Goal: Task Accomplishment & Management: Use online tool/utility

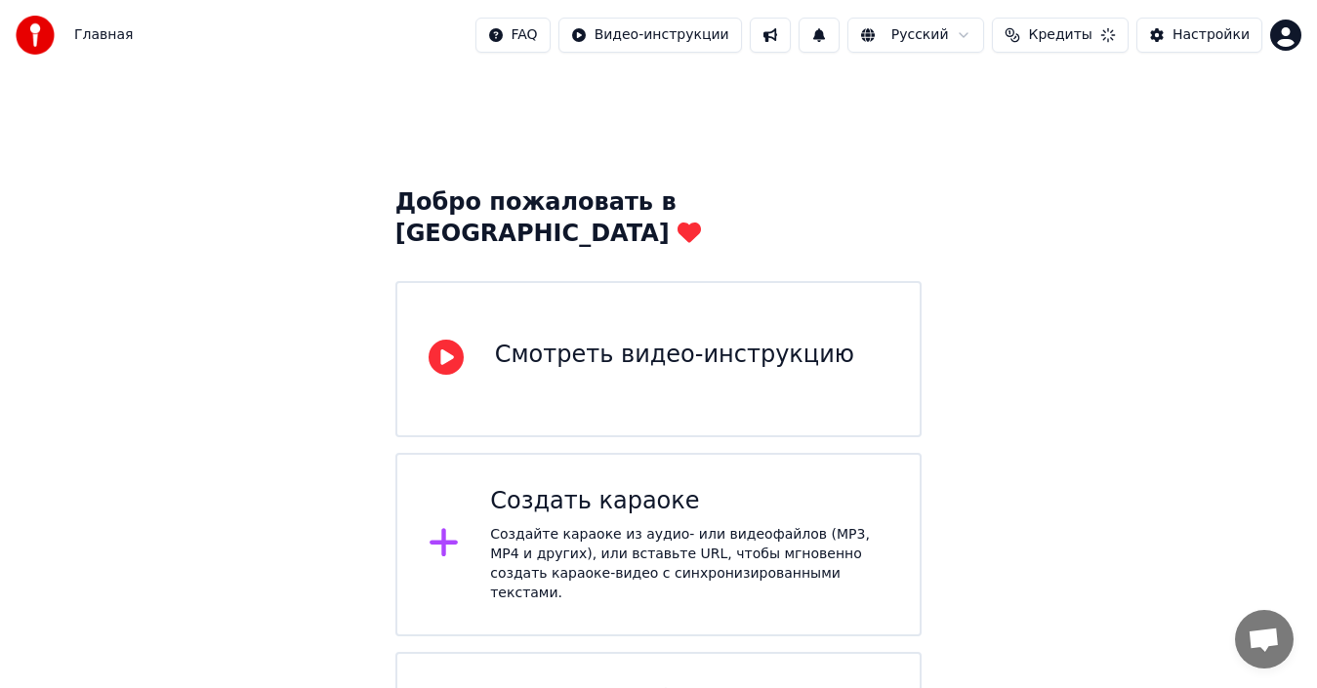
click at [1173, 38] on button "Настройки" at bounding box center [1199, 35] width 126 height 35
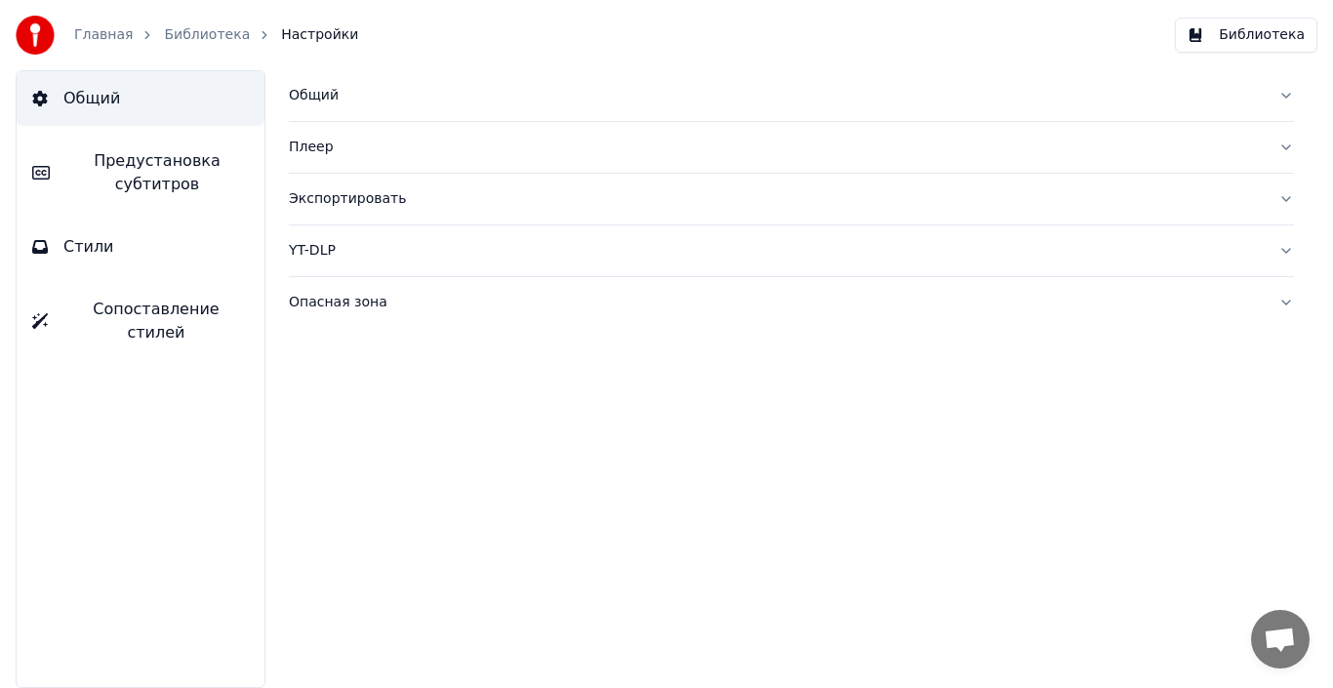
click at [332, 189] on div "Экспортировать" at bounding box center [776, 199] width 974 height 20
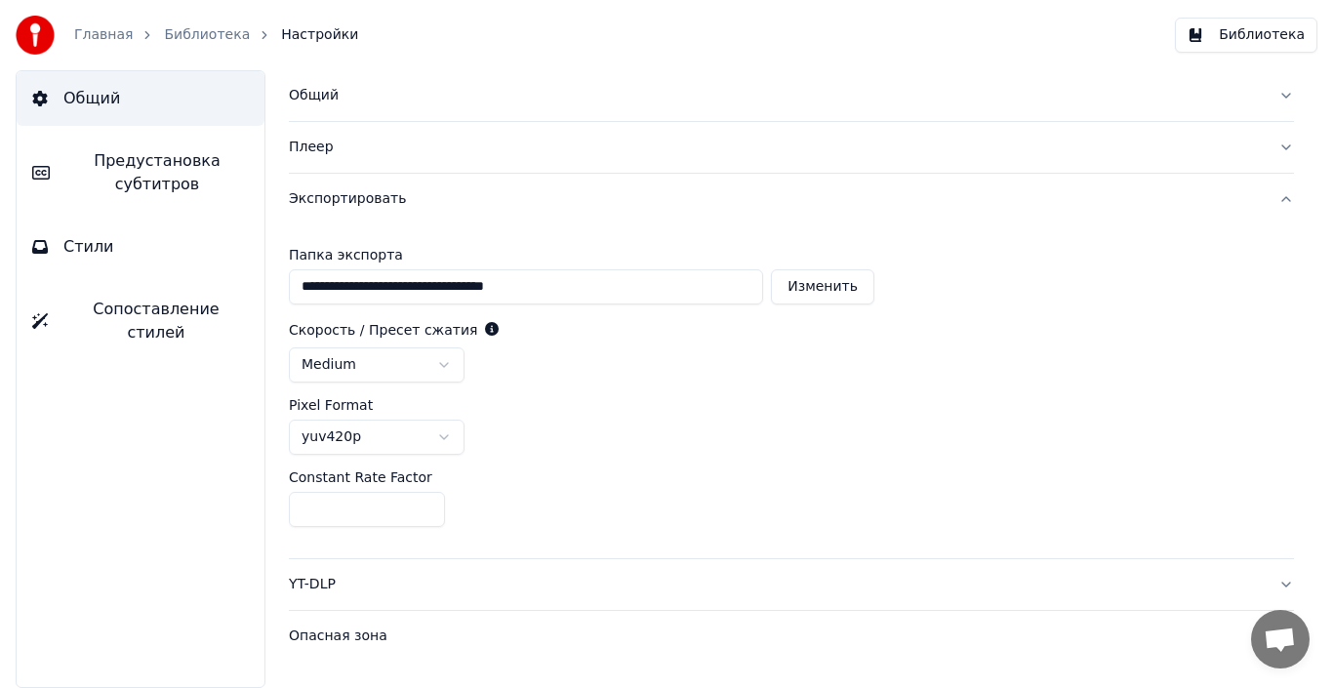
click at [332, 189] on div "Экспортировать" at bounding box center [776, 199] width 974 height 20
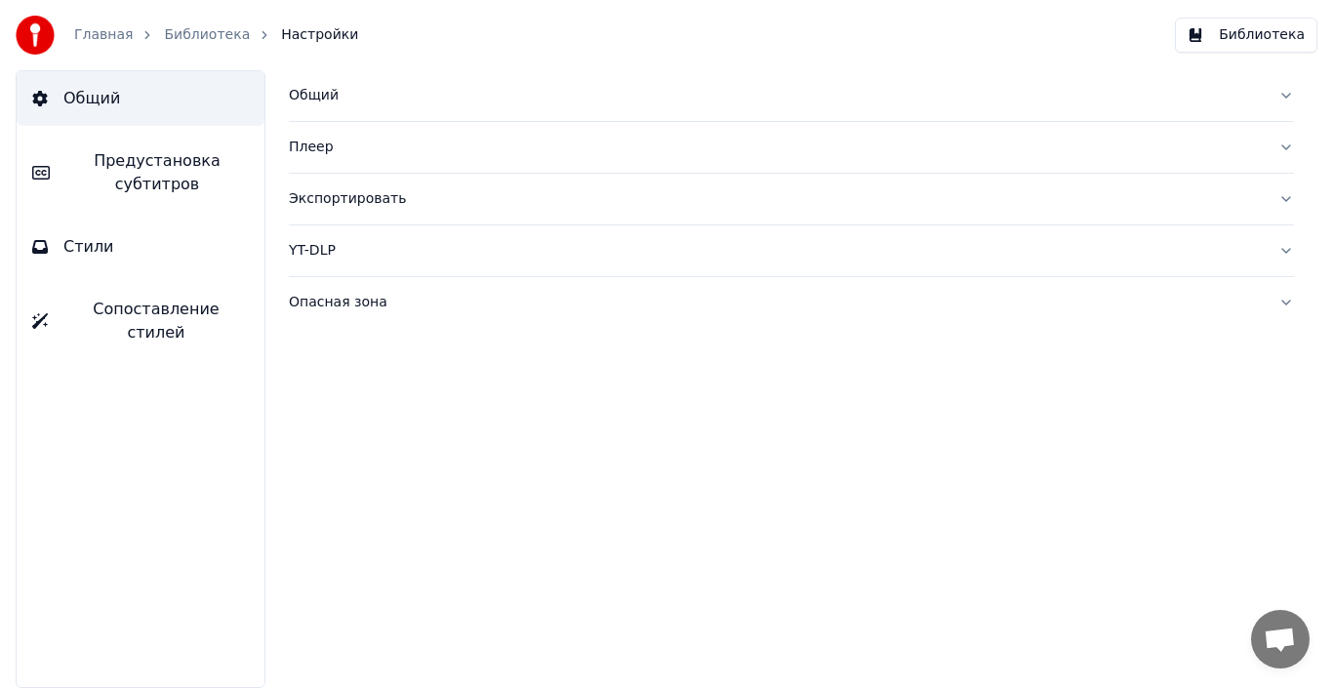
click at [115, 34] on link "Главная" at bounding box center [103, 35] width 59 height 20
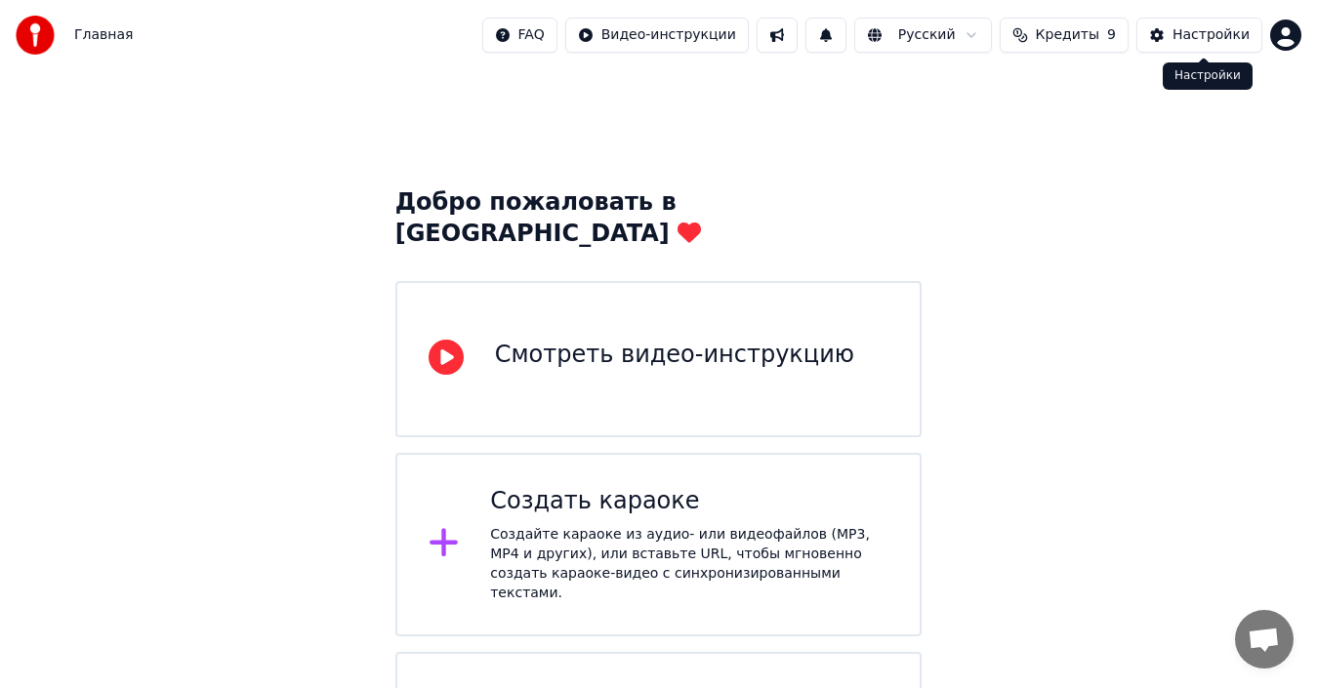
click at [1149, 32] on button "Настройки" at bounding box center [1199, 35] width 126 height 35
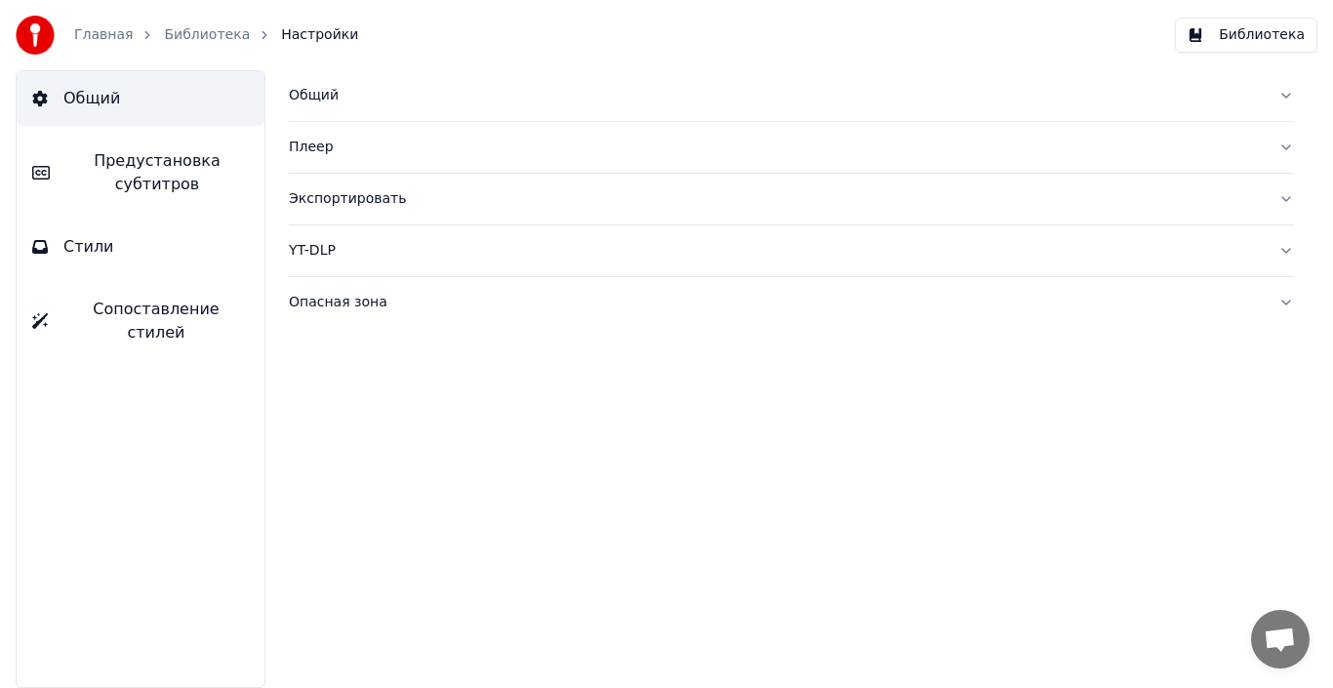
click at [197, 37] on link "Библиотека" at bounding box center [207, 35] width 86 height 20
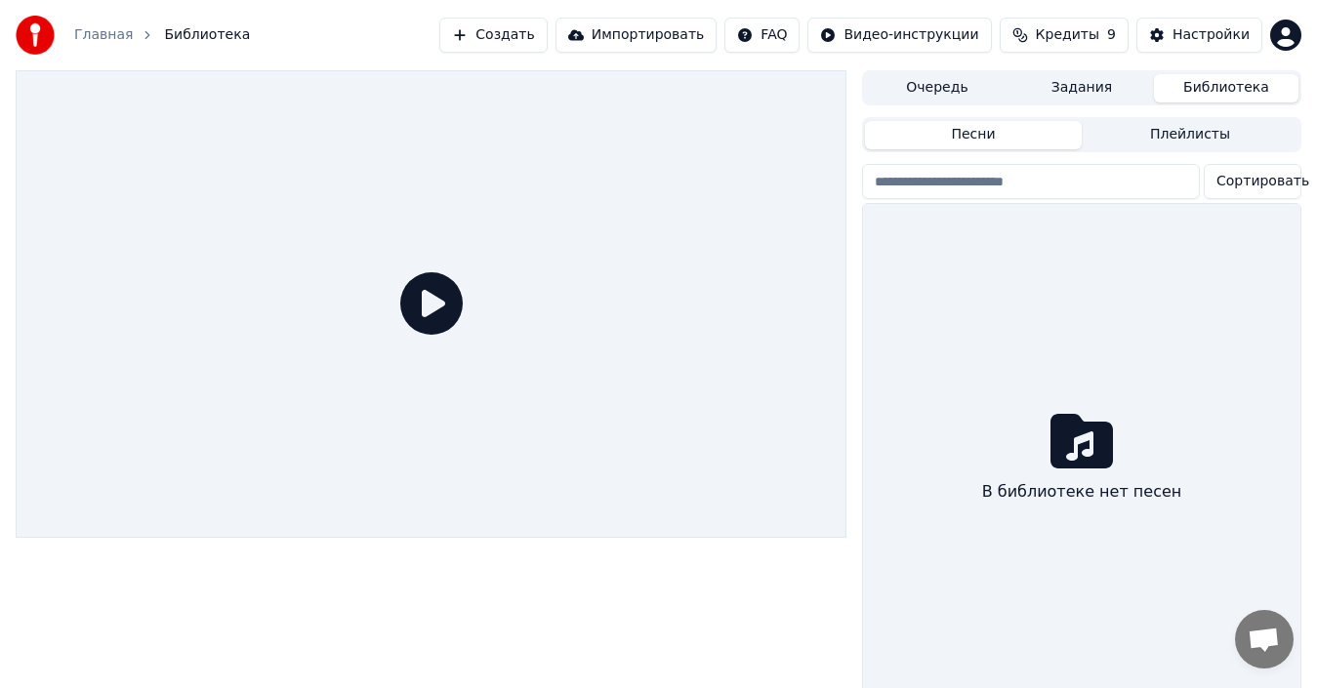
click at [1135, 125] on button "Плейлисты" at bounding box center [1189, 135] width 217 height 28
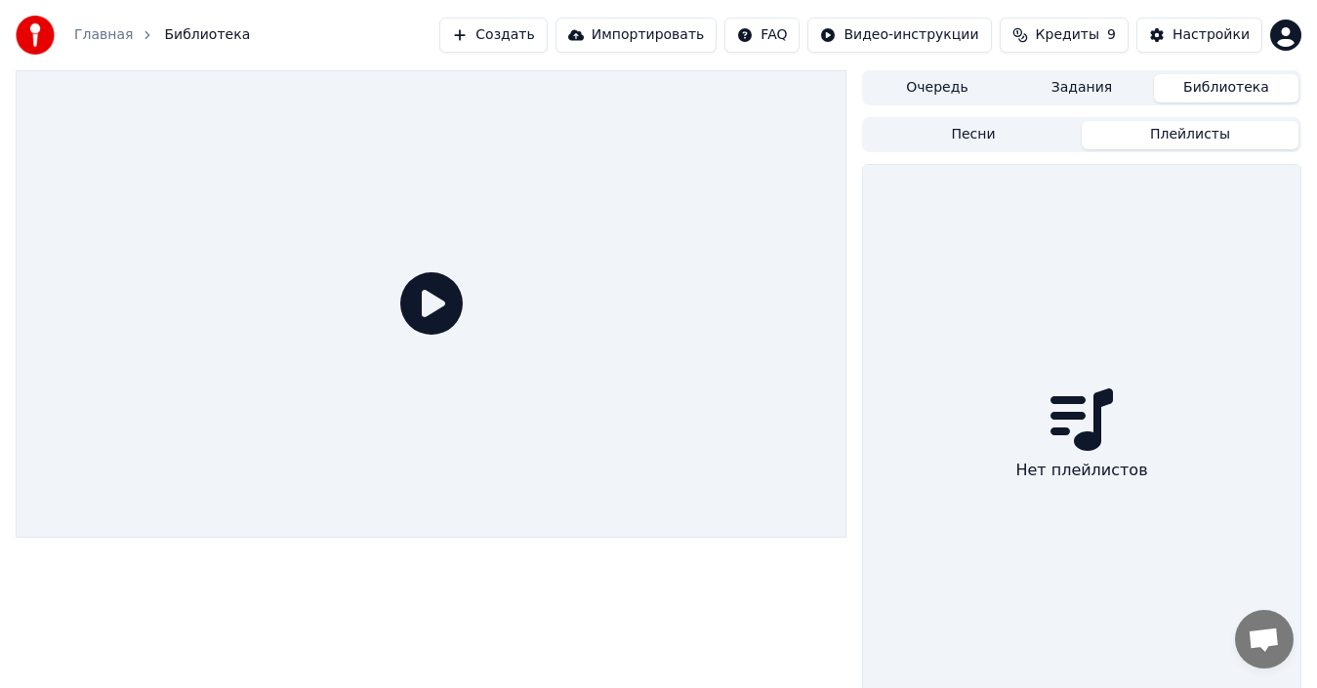
click at [1113, 83] on button "Задания" at bounding box center [1081, 88] width 144 height 28
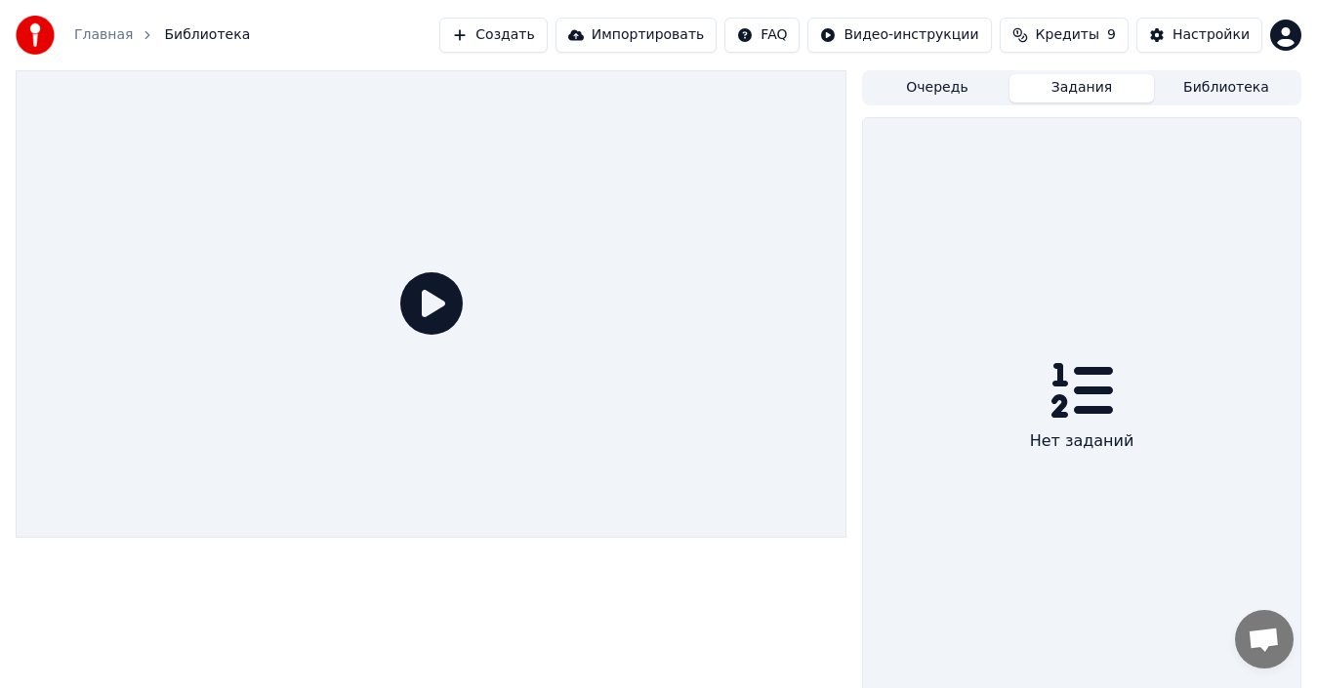
click at [949, 77] on button "Очередь" at bounding box center [937, 88] width 144 height 28
click at [1111, 31] on button "Кредиты 9" at bounding box center [1063, 35] width 129 height 35
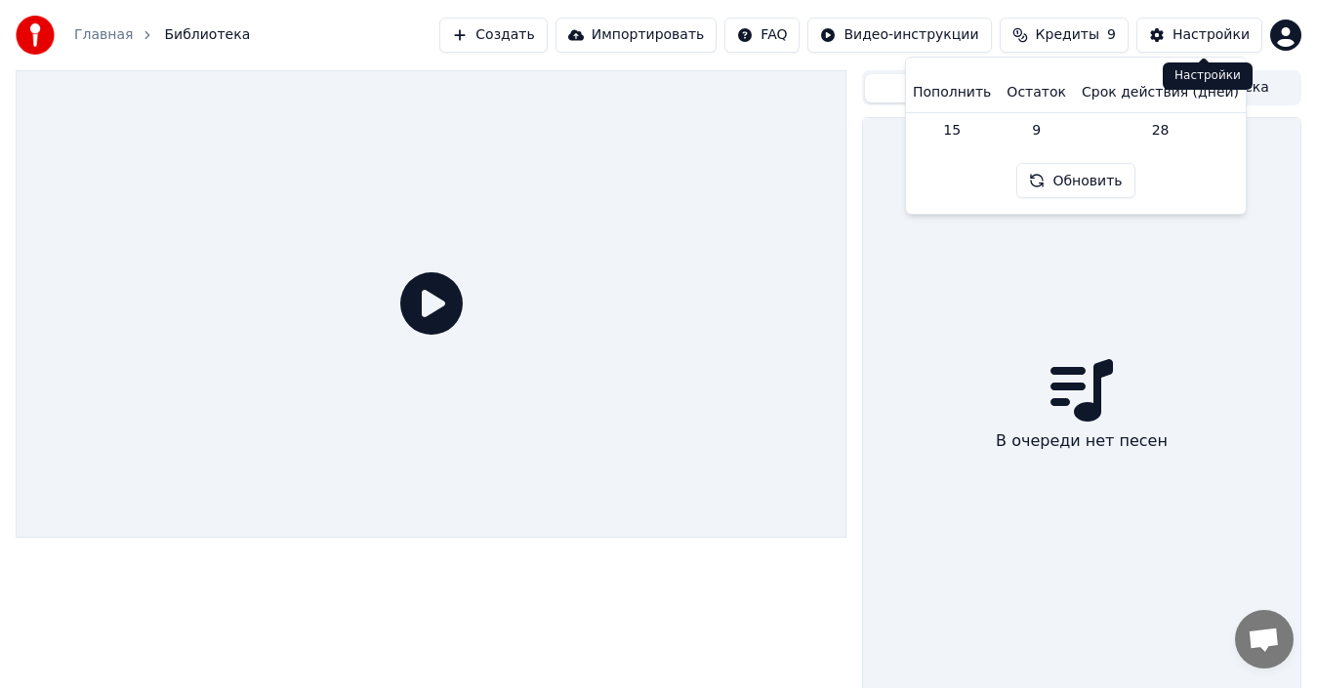
click at [1203, 33] on div "Настройки" at bounding box center [1210, 35] width 77 height 20
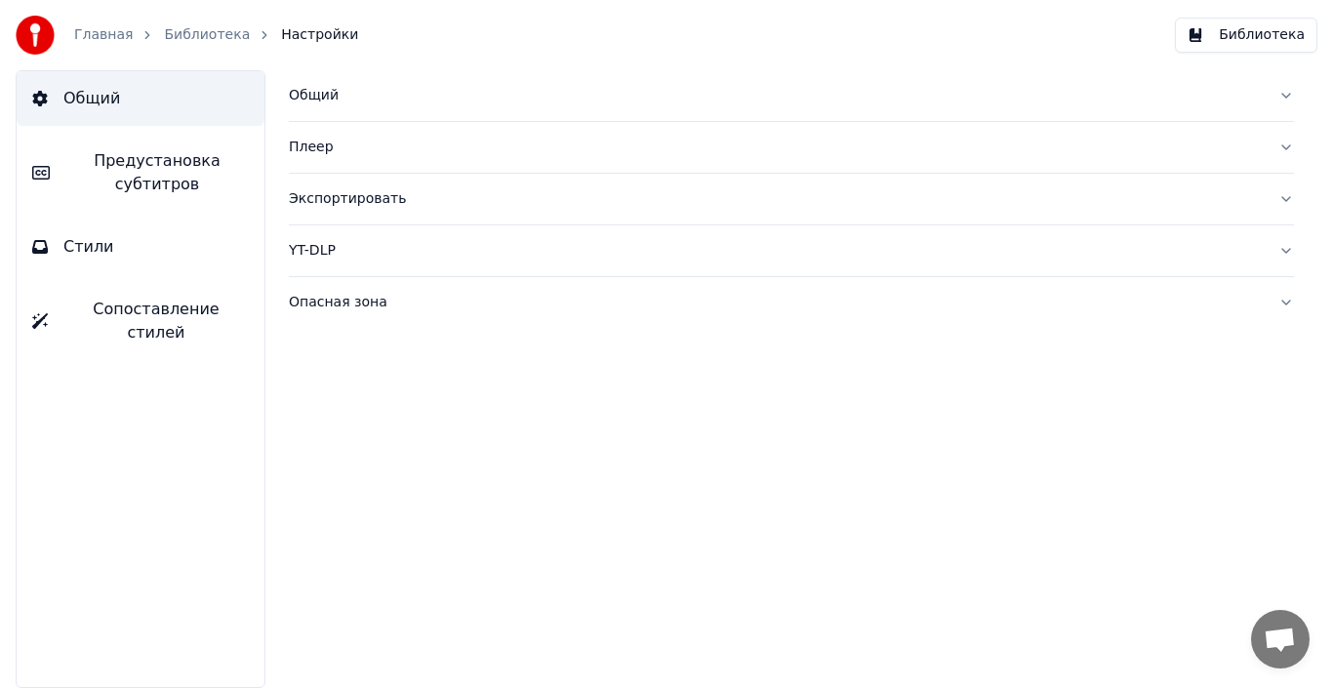
click at [117, 43] on link "Главная" at bounding box center [103, 35] width 59 height 20
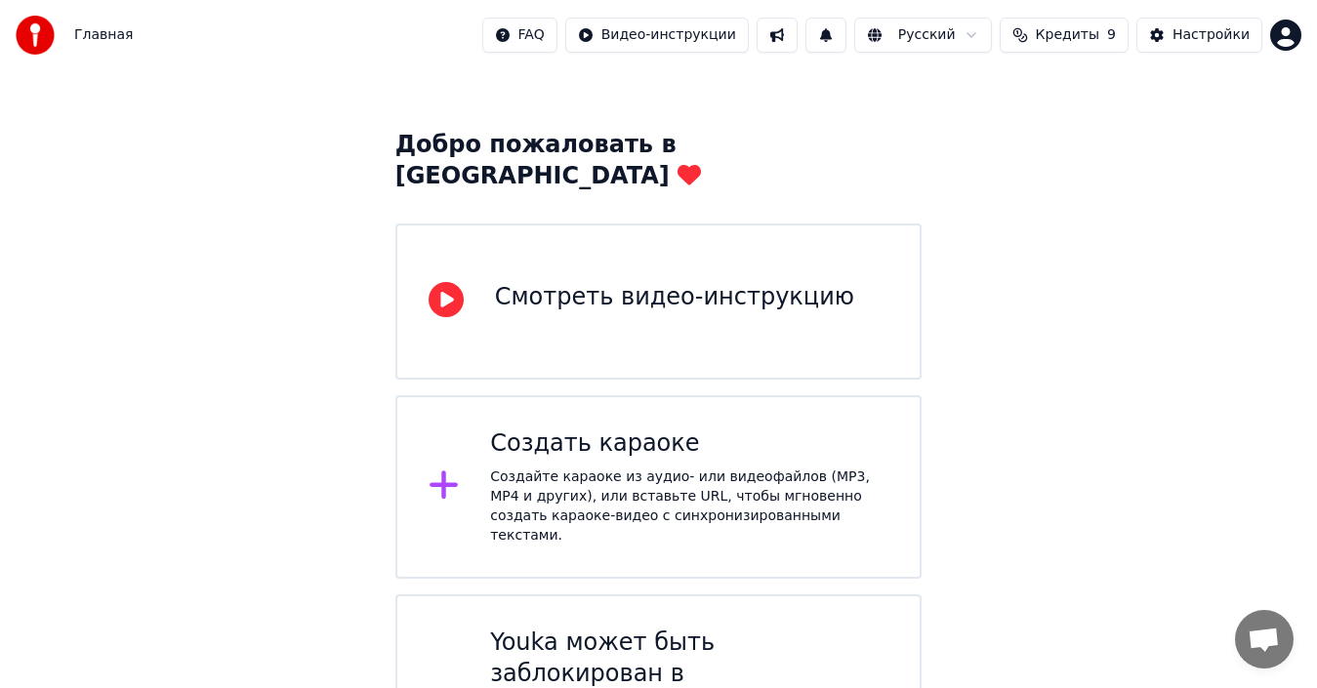
scroll to position [89, 0]
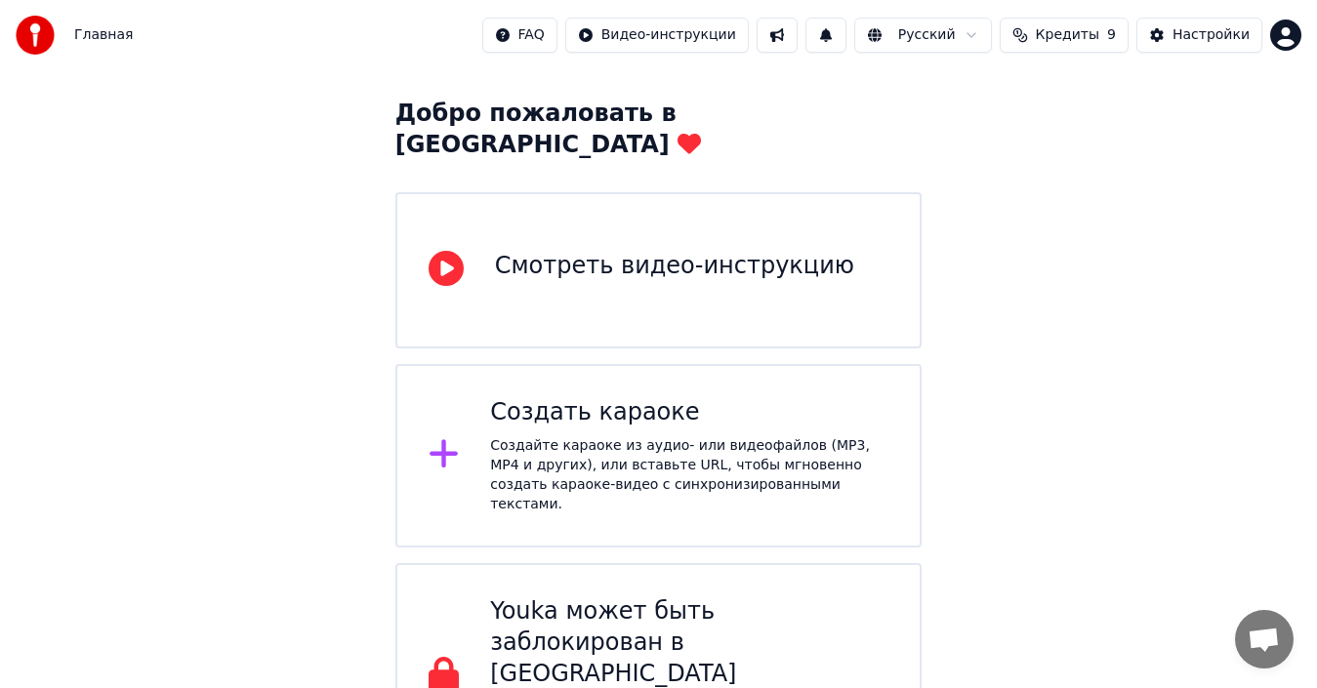
click at [677, 446] on div "Создайте караоке из аудио- или видеофайлов (MP3, MP4 и других), или вставьте UR…" at bounding box center [689, 475] width 398 height 78
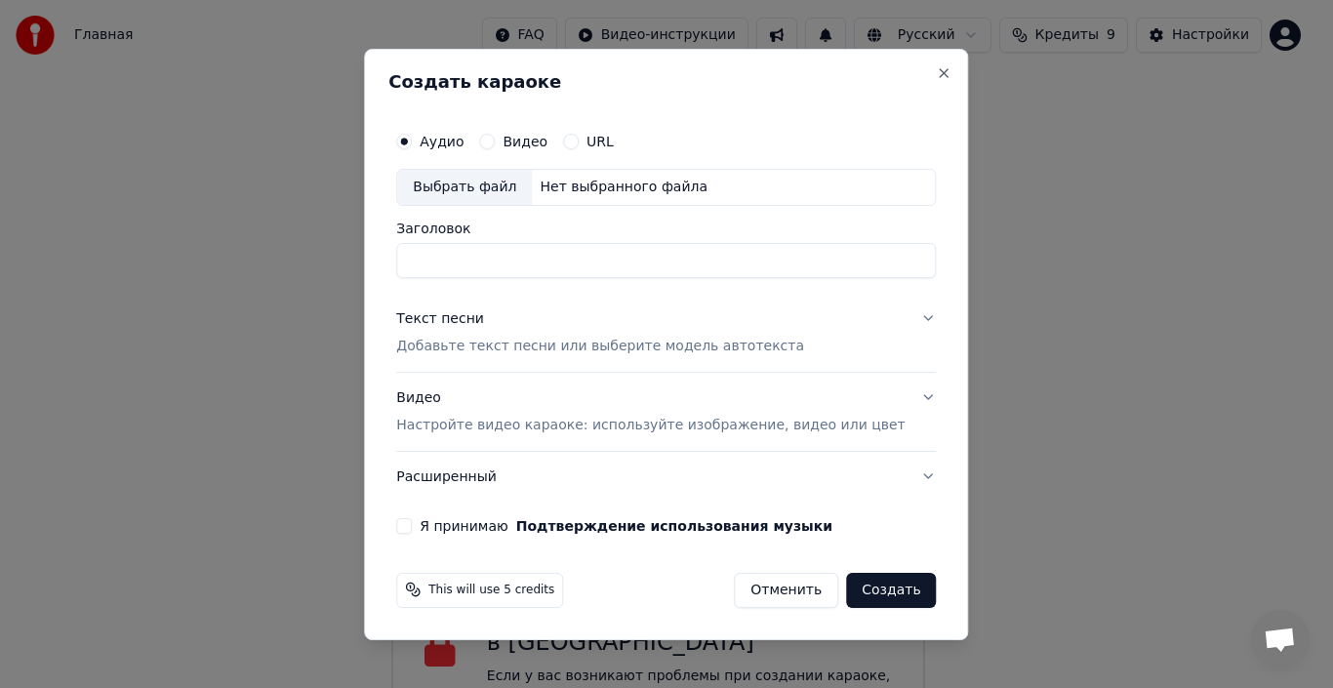
click at [535, 264] on input "Заголовок" at bounding box center [666, 260] width 540 height 35
click at [517, 199] on div "Выбрать файл" at bounding box center [464, 187] width 135 height 35
click at [937, 75] on button "Close" at bounding box center [945, 73] width 16 height 16
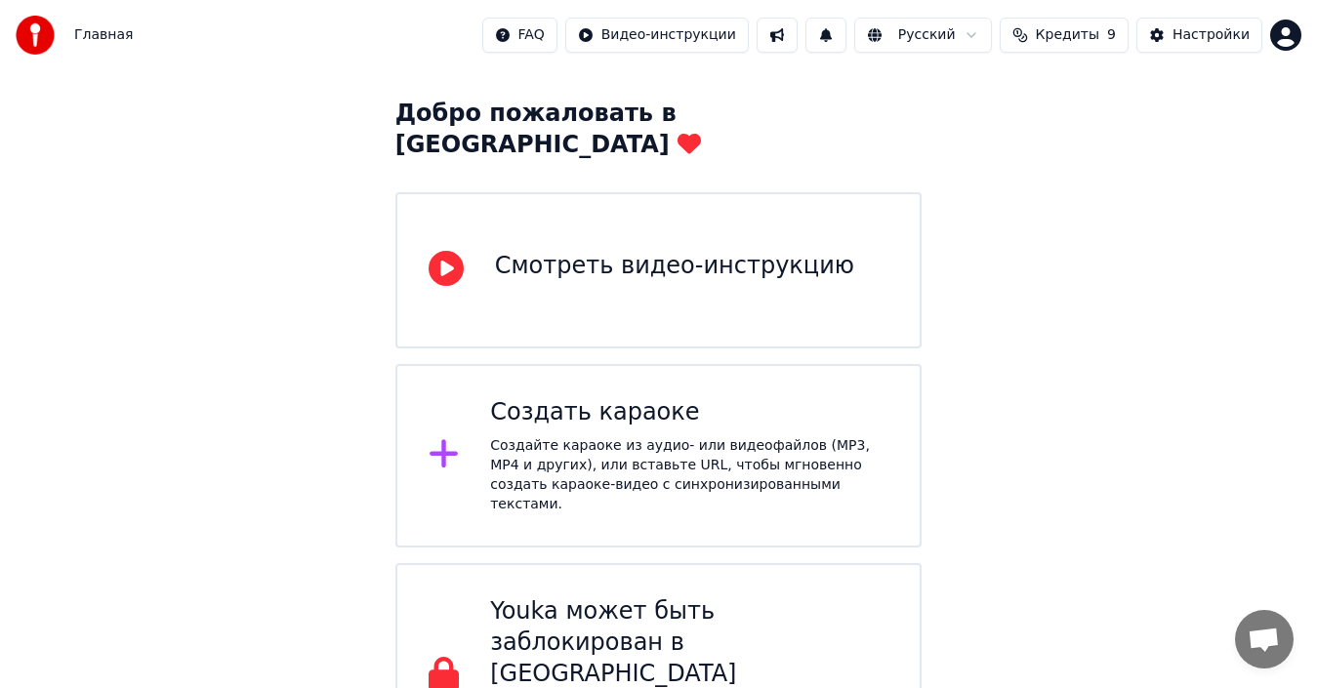
click at [1279, 30] on html "Главная FAQ Видео-инструкции Русский Кредиты 9 Настройки Добро пожаловать в You…" at bounding box center [658, 350] width 1317 height 878
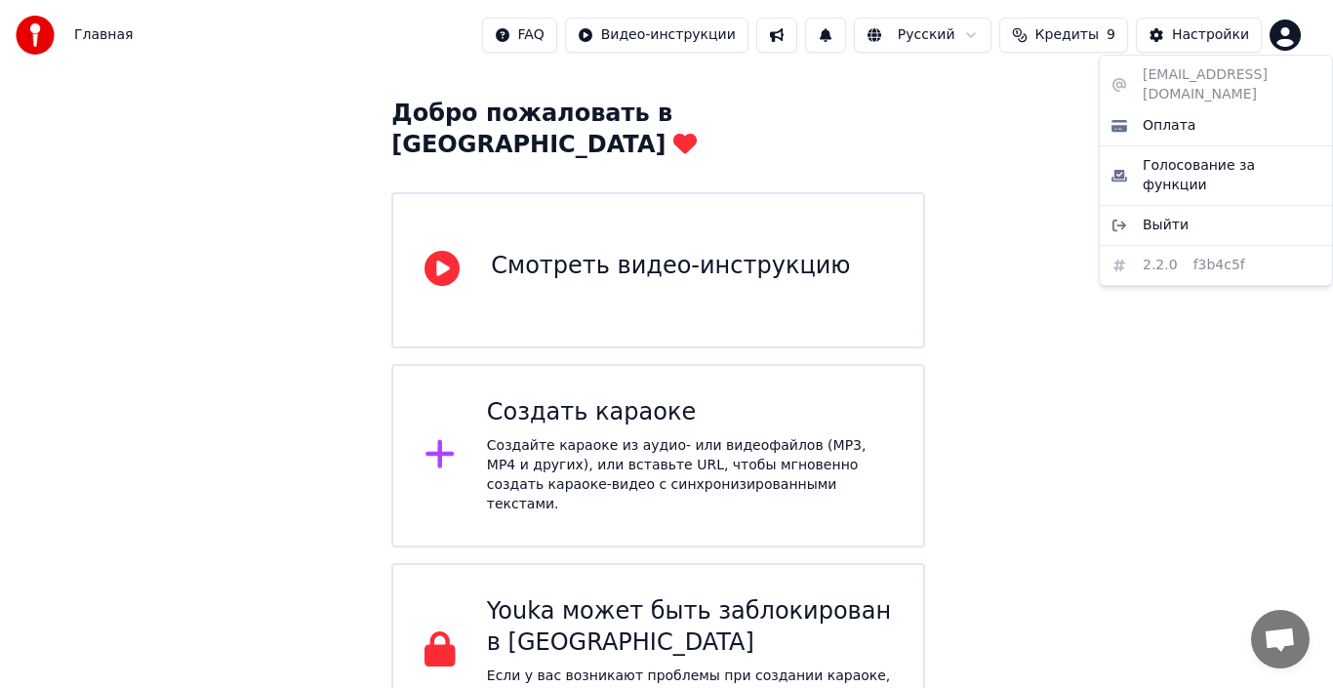
click at [1175, 39] on html "Главная FAQ Видео-инструкции Русский Кредиты 9 Настройки Добро пожаловать в You…" at bounding box center [666, 325] width 1333 height 828
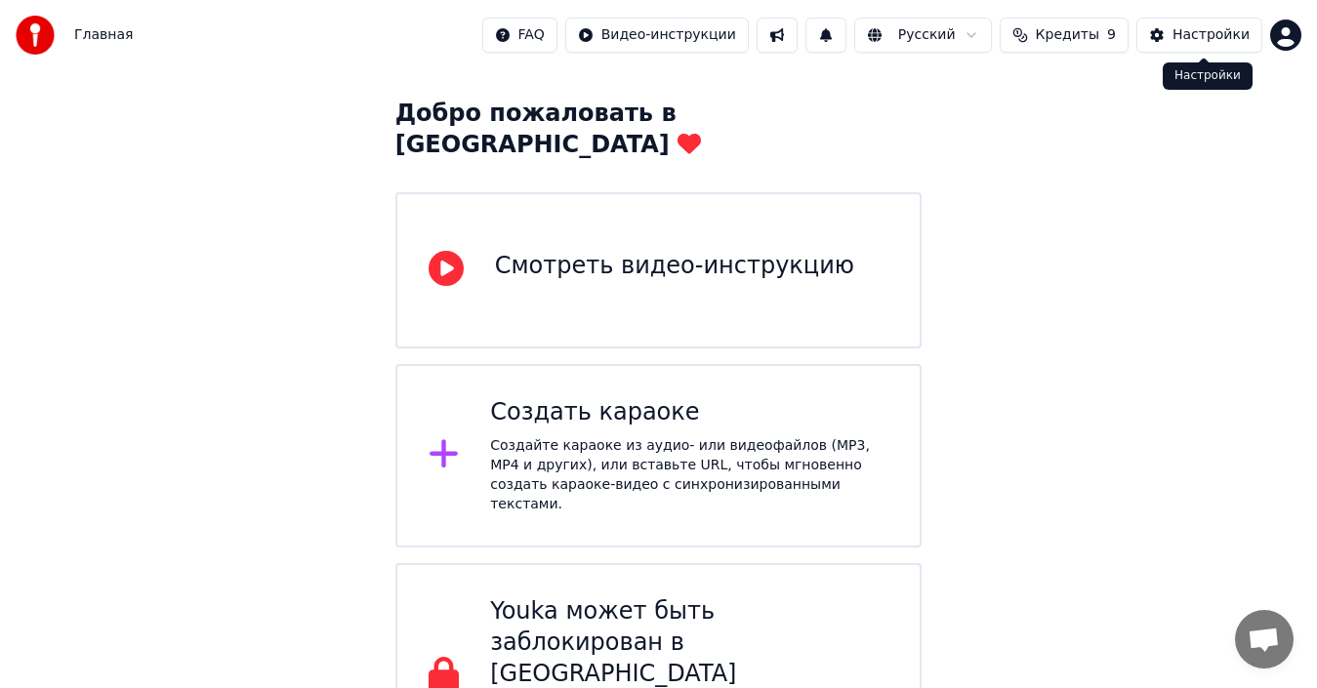
click at [1176, 38] on button "Настройки" at bounding box center [1199, 35] width 126 height 35
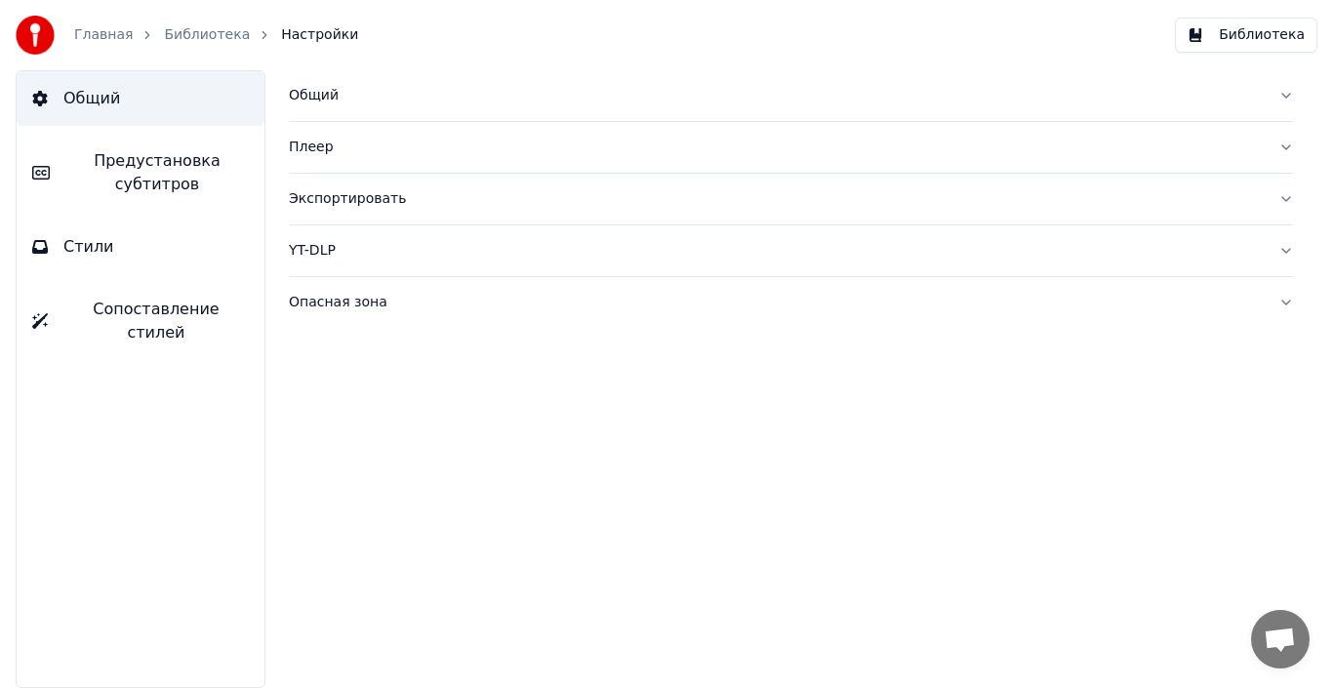
click at [332, 143] on div "Плеер" at bounding box center [776, 148] width 974 height 20
click at [322, 152] on div "Плеер" at bounding box center [776, 148] width 974 height 20
click at [305, 89] on div "Общий" at bounding box center [776, 96] width 974 height 20
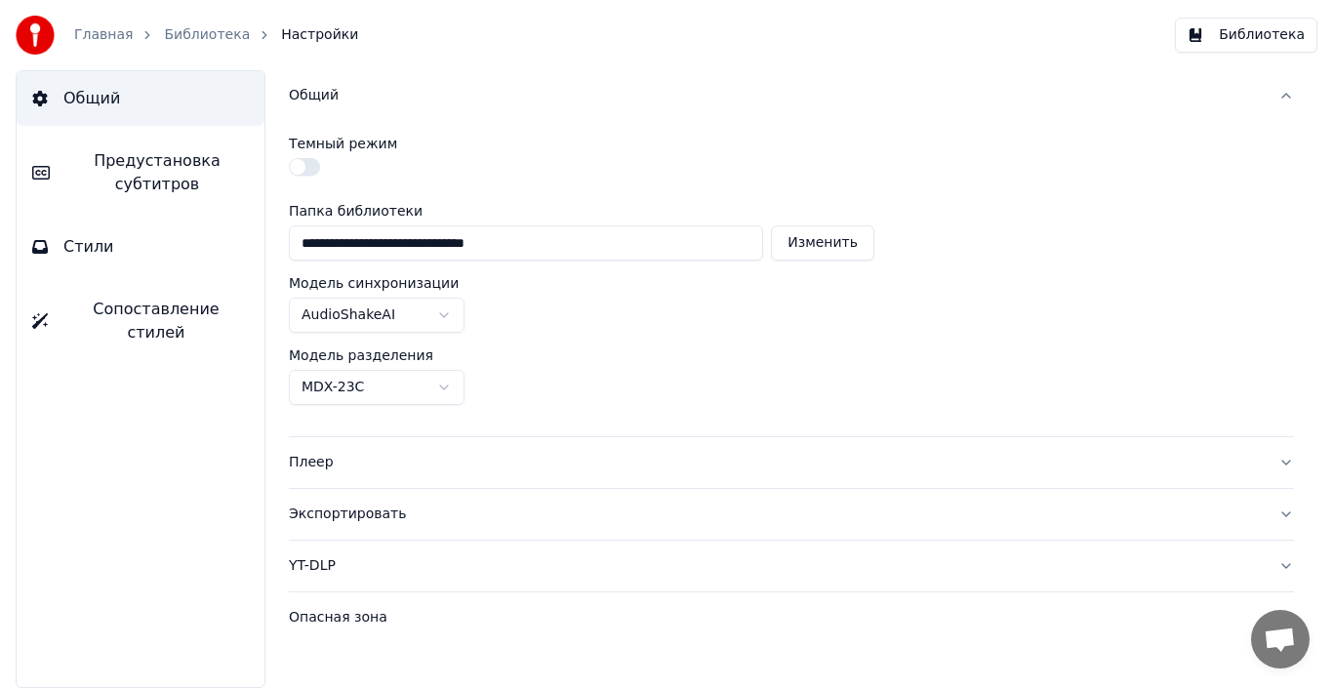
click at [306, 88] on div "Общий" at bounding box center [776, 96] width 974 height 20
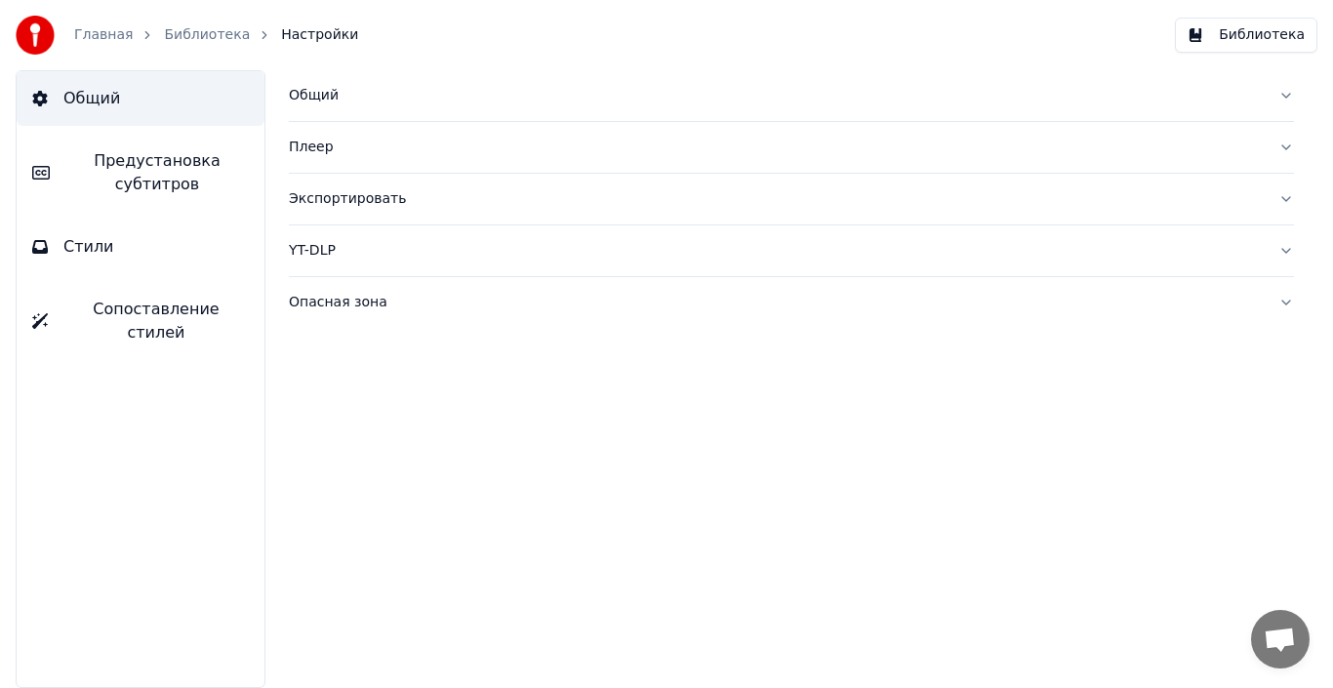
click at [94, 240] on span "Стили" at bounding box center [88, 246] width 51 height 23
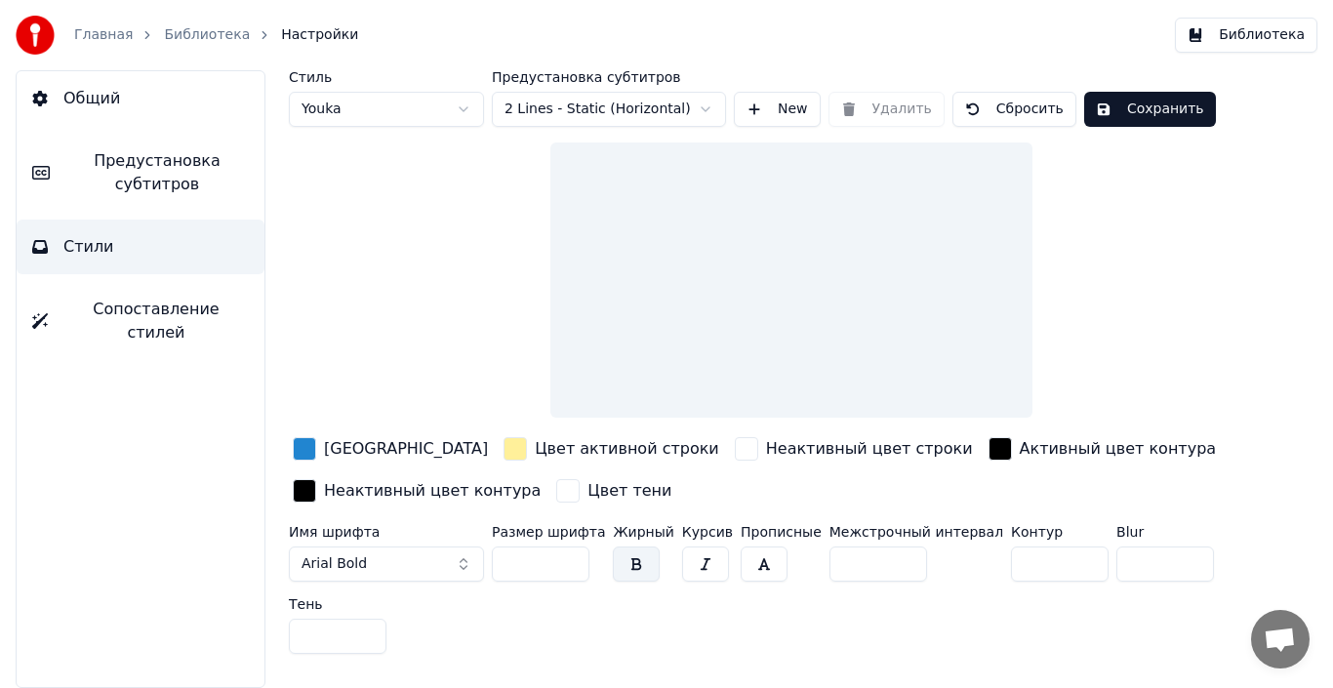
click at [115, 328] on button "Сопоставление стилей" at bounding box center [141, 321] width 248 height 78
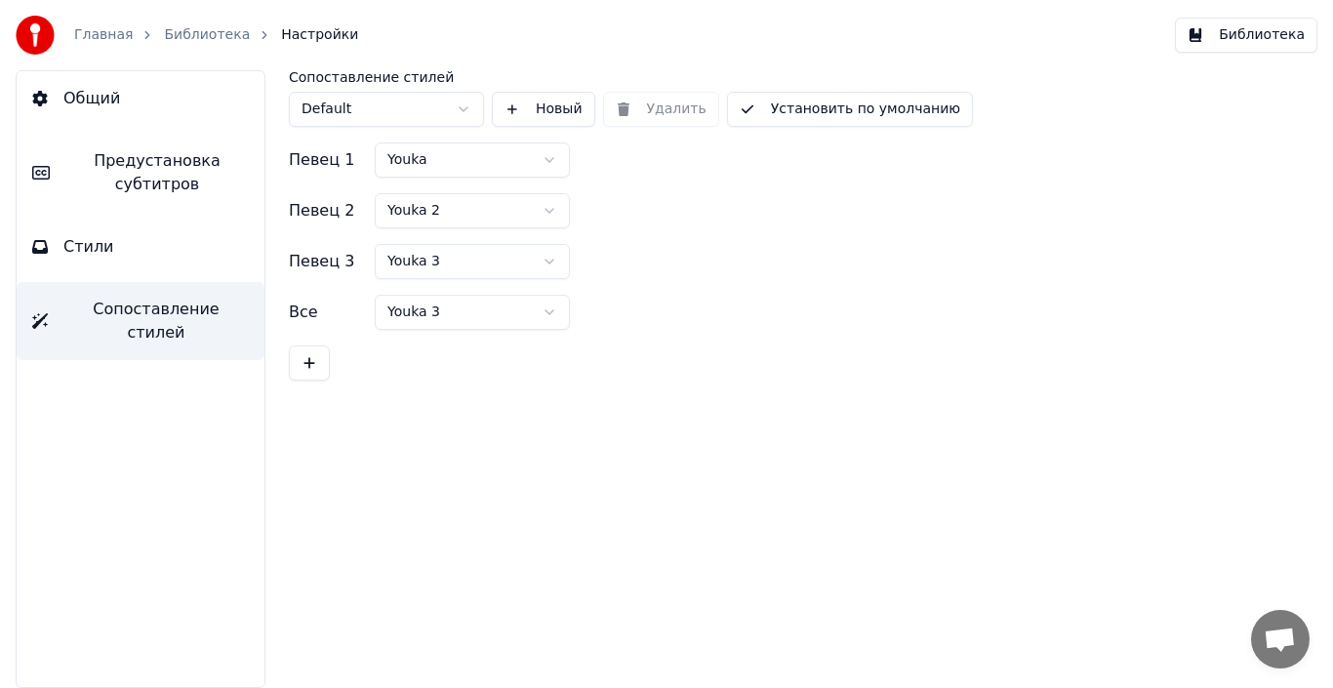
click at [90, 106] on span "Общий" at bounding box center [91, 98] width 57 height 23
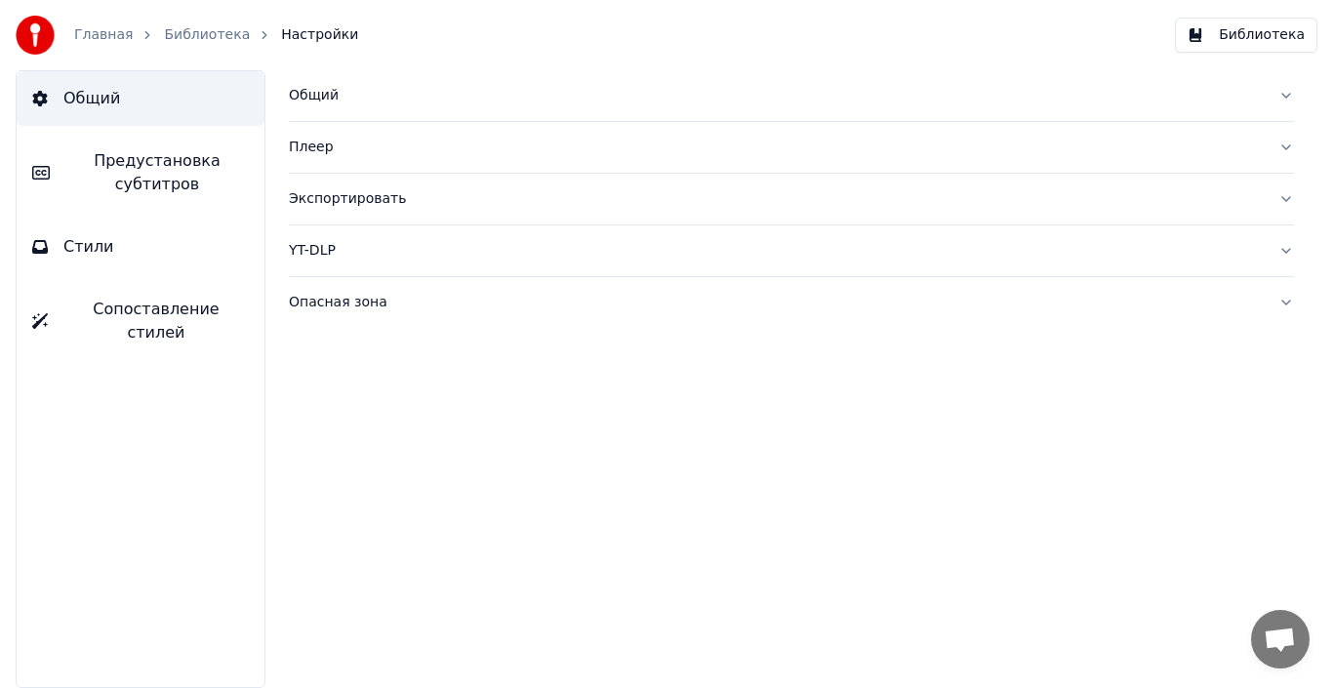
click at [92, 34] on link "Главная" at bounding box center [103, 35] width 59 height 20
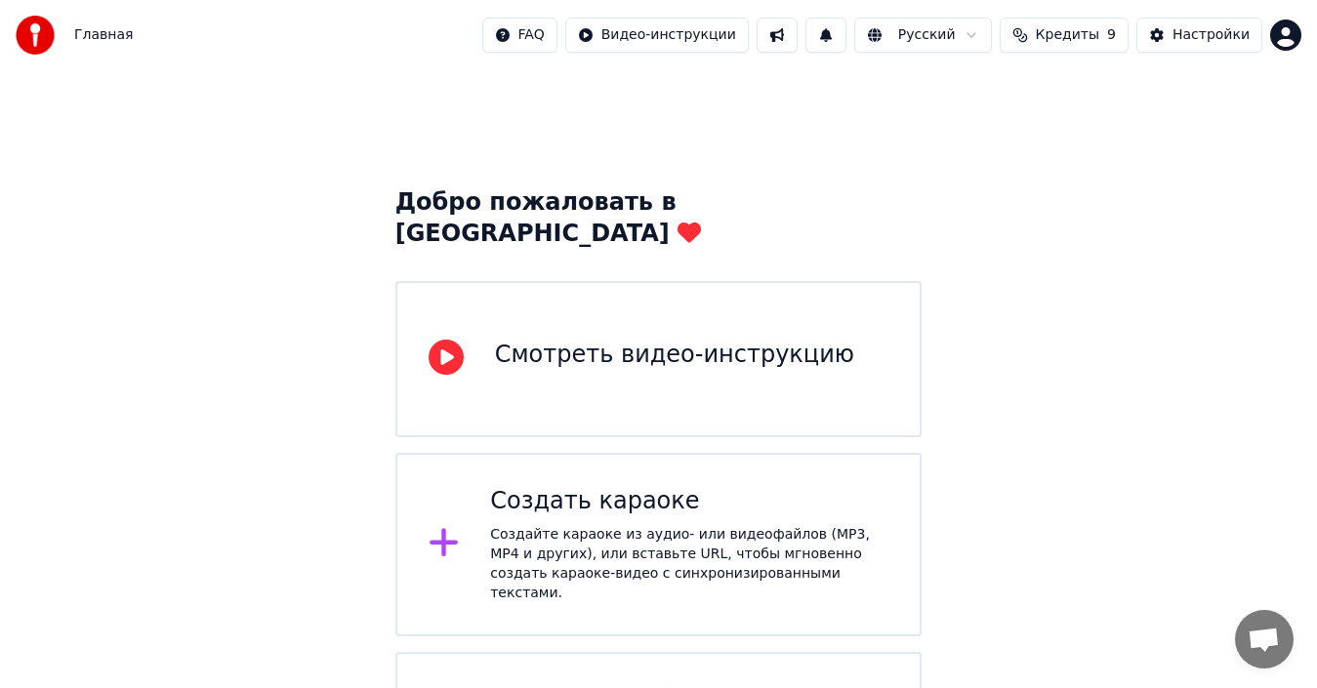
click at [54, 28] on img at bounding box center [35, 35] width 39 height 39
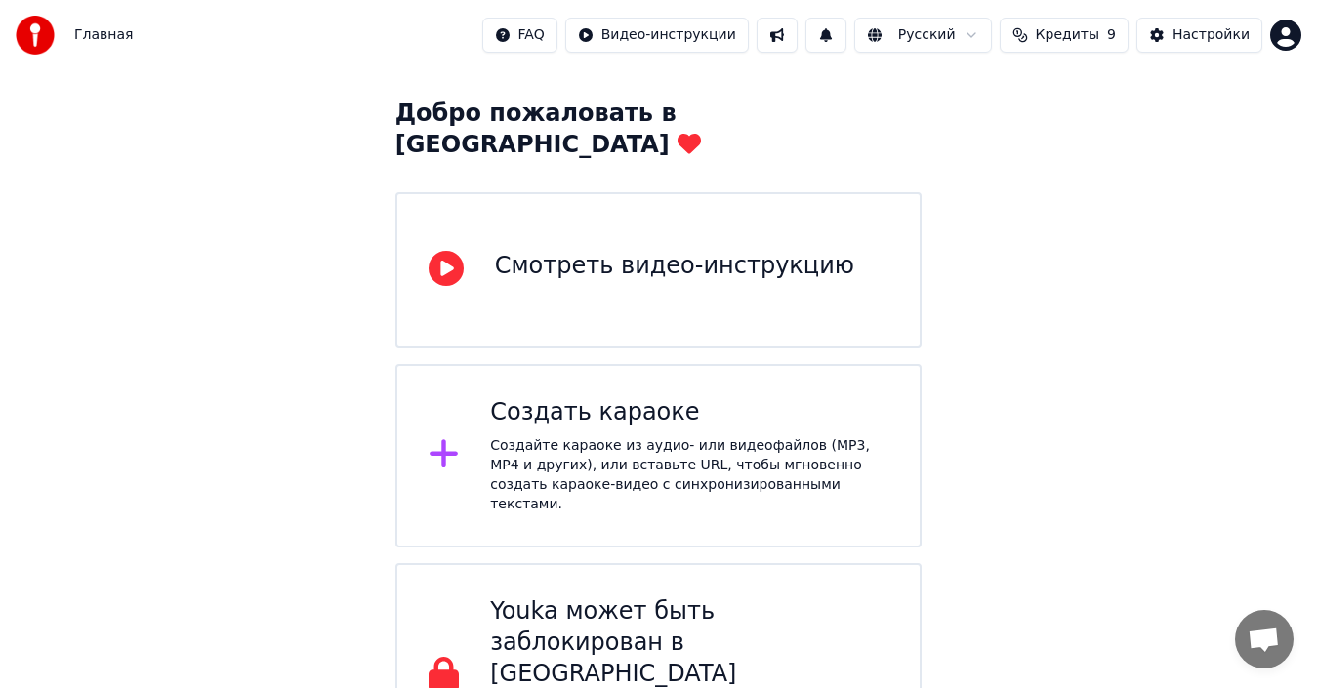
click at [1057, 49] on button "Кредиты 9" at bounding box center [1063, 35] width 129 height 35
click at [1153, 276] on div "Добро пожаловать в Youka Смотреть видео-инструкцию Создать караоке Создайте кар…" at bounding box center [658, 385] width 1317 height 808
click at [1285, 45] on html "Главная FAQ Видео-инструкции Русский Кредиты 9 Настройки Добро пожаловать в You…" at bounding box center [658, 350] width 1317 height 878
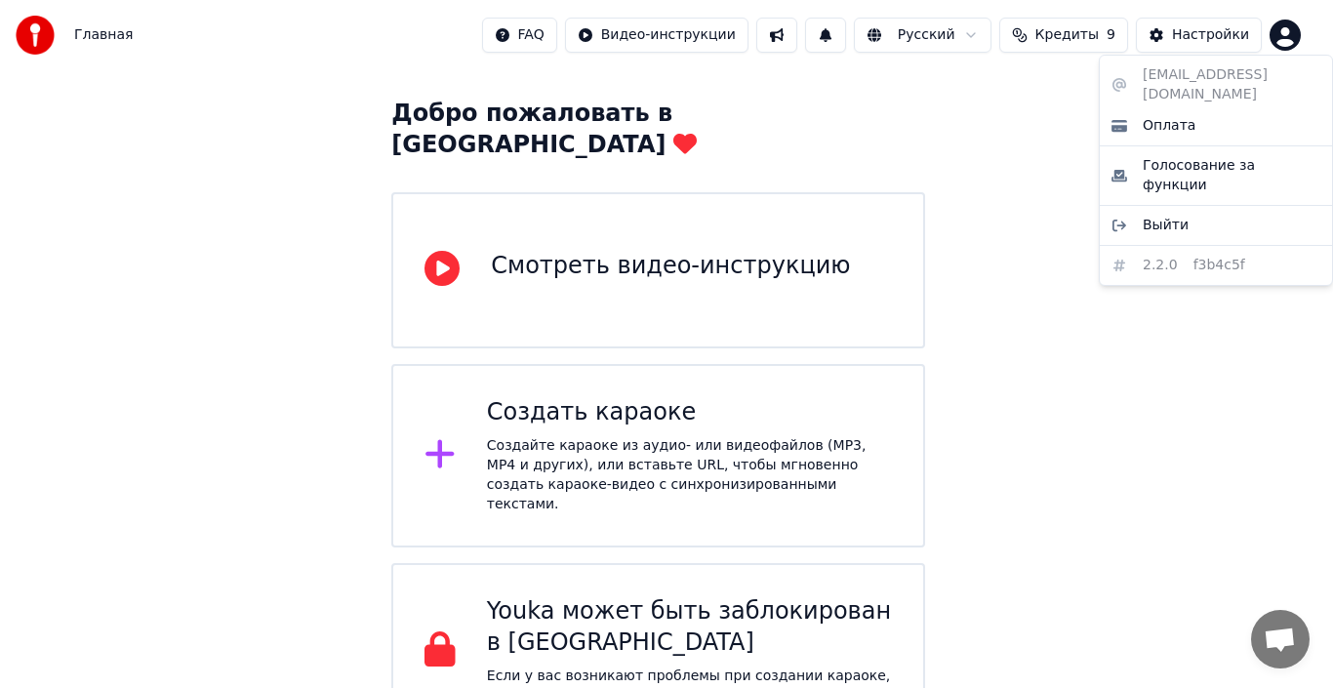
click at [1286, 45] on html "Главная FAQ Видео-инструкции Русский Кредиты 9 Настройки Добро пожаловать в You…" at bounding box center [666, 325] width 1333 height 828
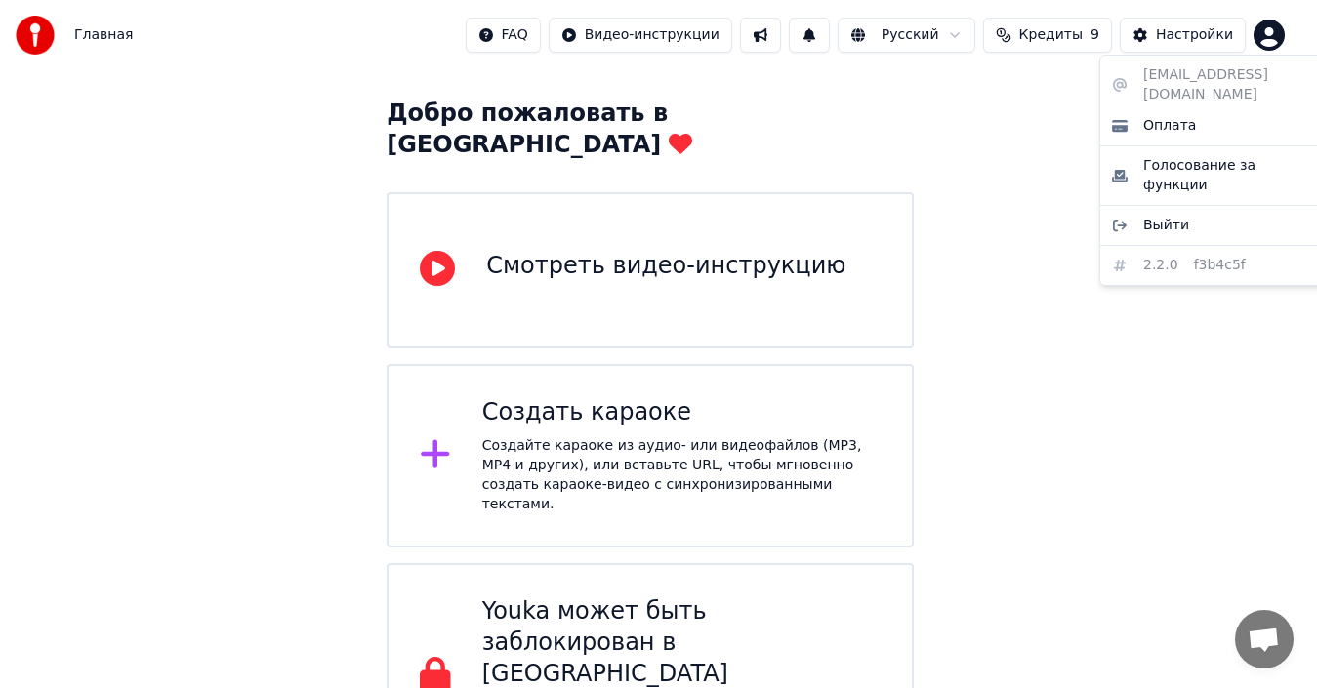
click at [1284, 45] on icon "button" at bounding box center [1268, 35] width 31 height 31
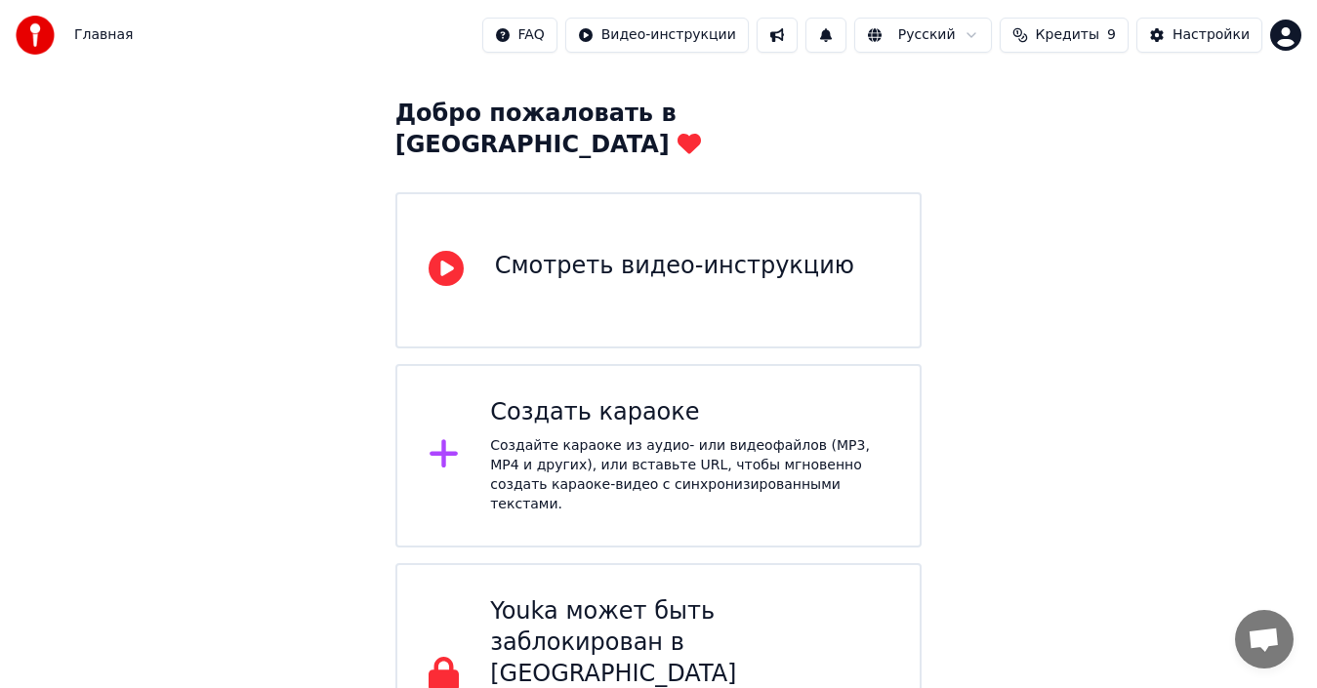
click at [1286, 45] on html "Главная FAQ Видео-инструкции Русский Кредиты 9 Настройки Добро пожаловать в You…" at bounding box center [658, 350] width 1317 height 878
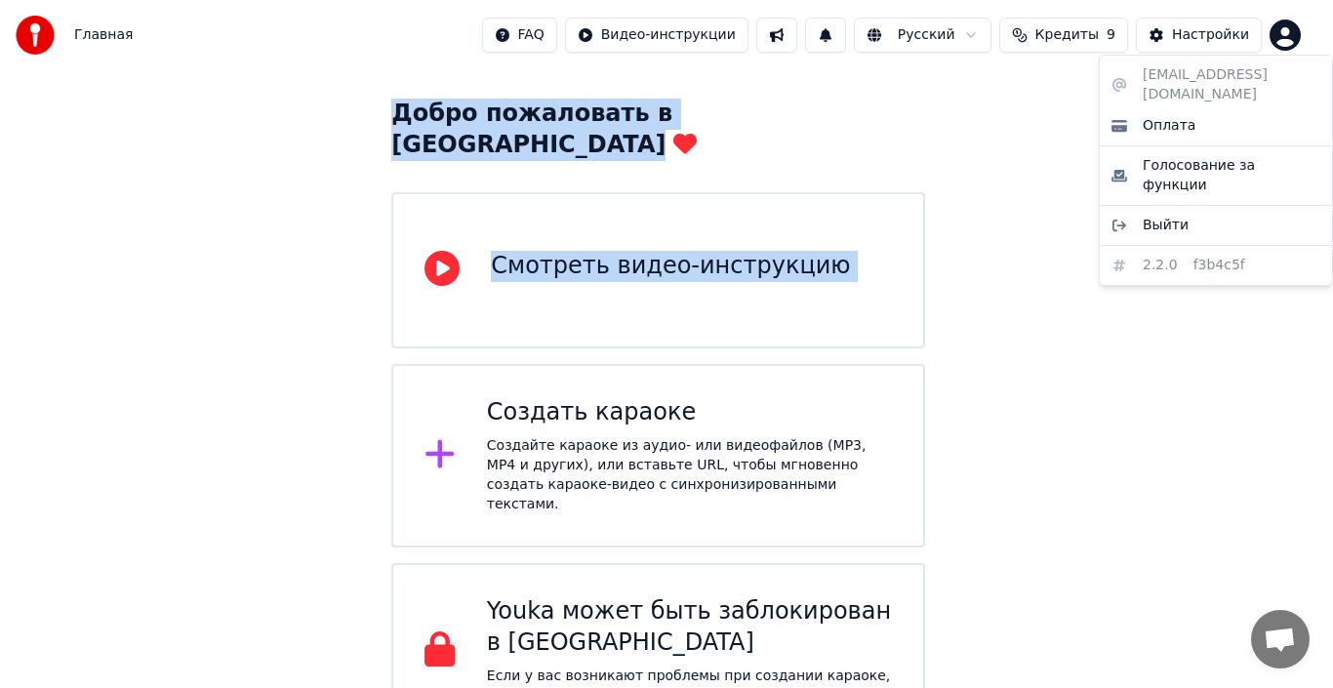
click at [1286, 45] on html "Главная FAQ Видео-инструкции Русский Кредиты 9 Настройки Добро пожаловать в You…" at bounding box center [666, 325] width 1333 height 828
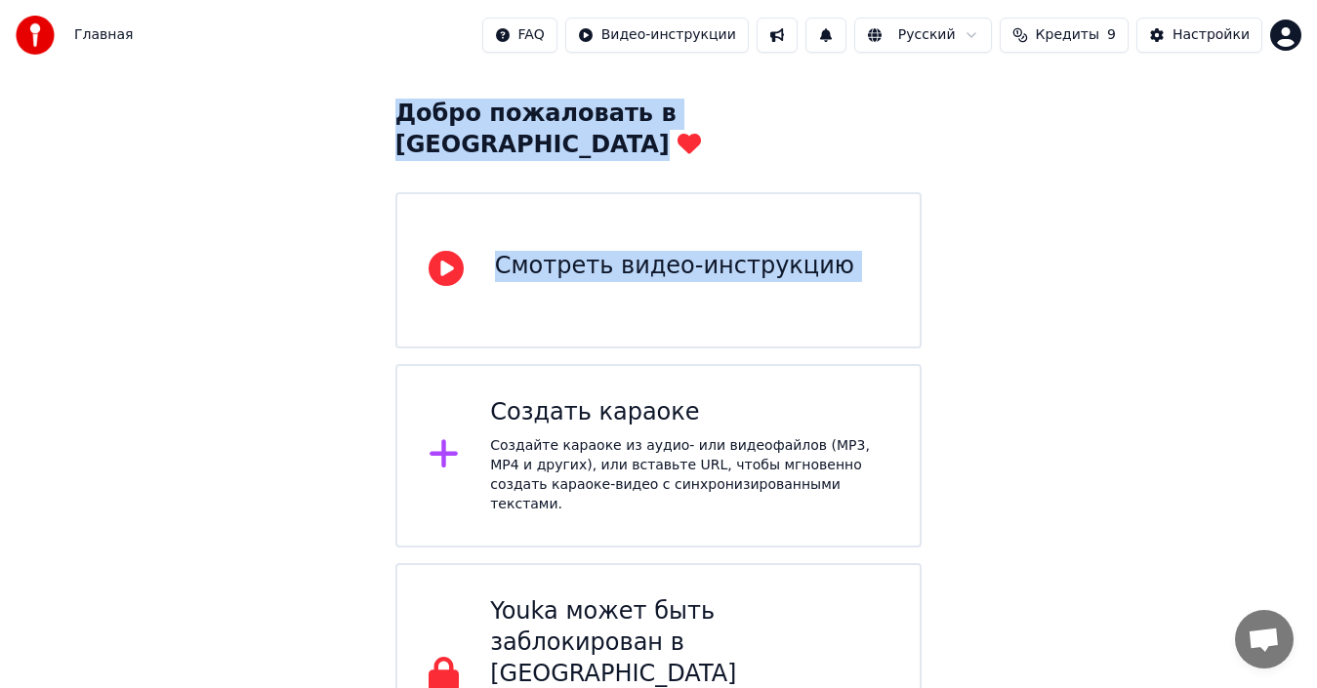
click at [1286, 45] on html "Главная FAQ Видео-инструкции Русский Кредиты 9 Настройки Добро пожаловать в You…" at bounding box center [658, 350] width 1317 height 878
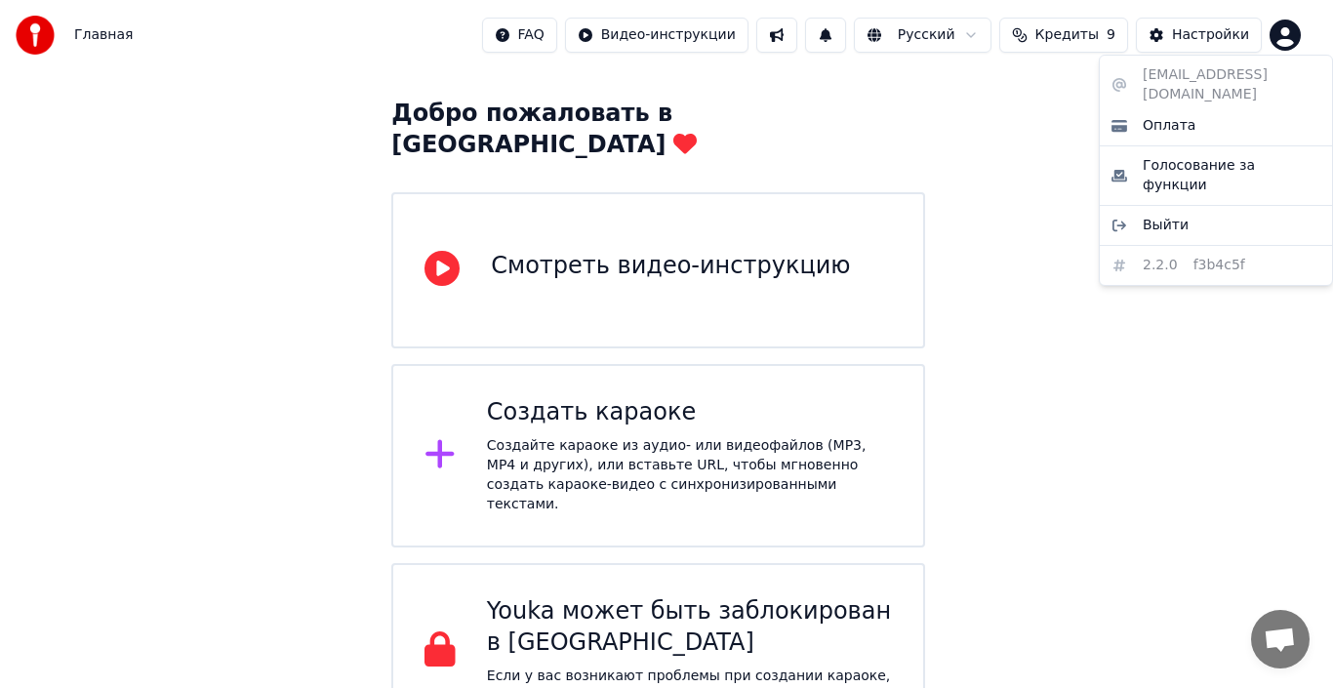
click at [1130, 385] on html "Главная FAQ Видео-инструкции Русский Кредиты 9 Настройки Добро пожаловать в You…" at bounding box center [666, 325] width 1333 height 828
